Goal: Navigation & Orientation: Find specific page/section

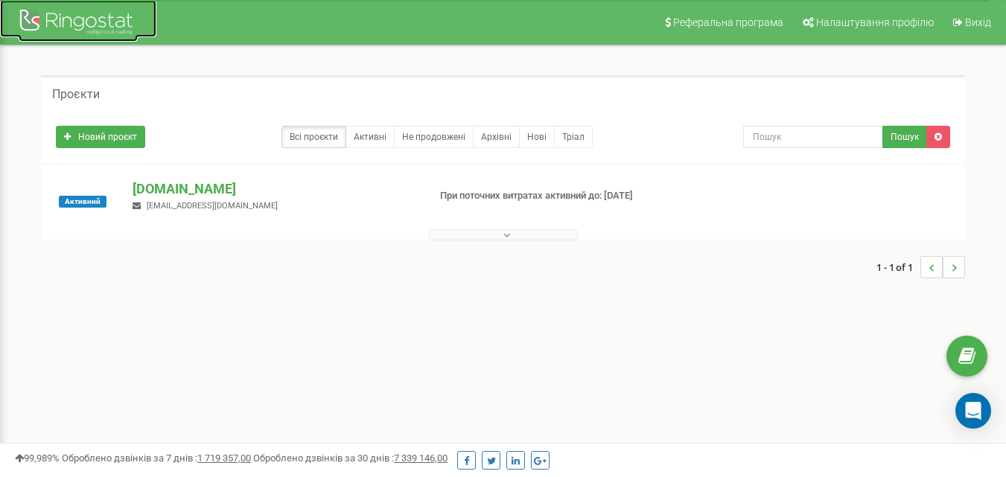
click at [49, 9] on div at bounding box center [78, 24] width 119 height 36
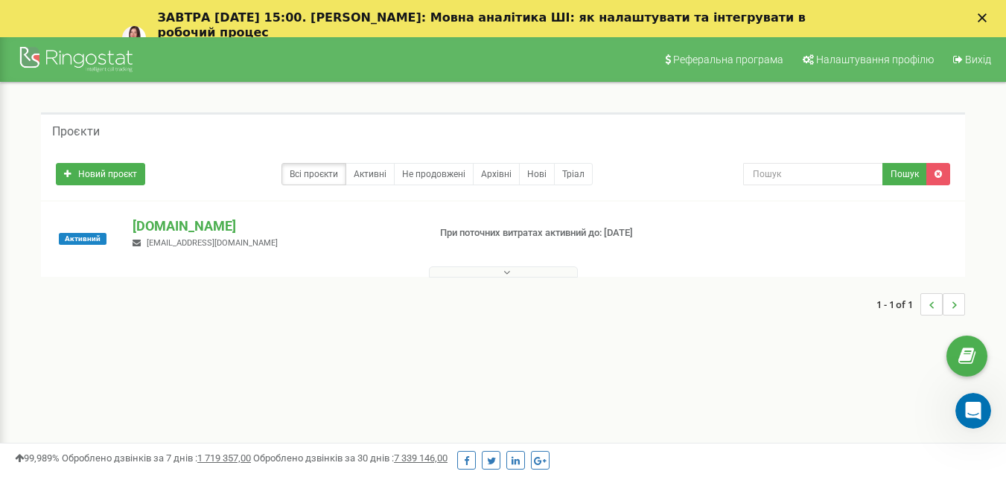
click at [987, 19] on icon "Закрыть" at bounding box center [982, 17] width 9 height 9
